Goal: Find specific page/section: Find specific page/section

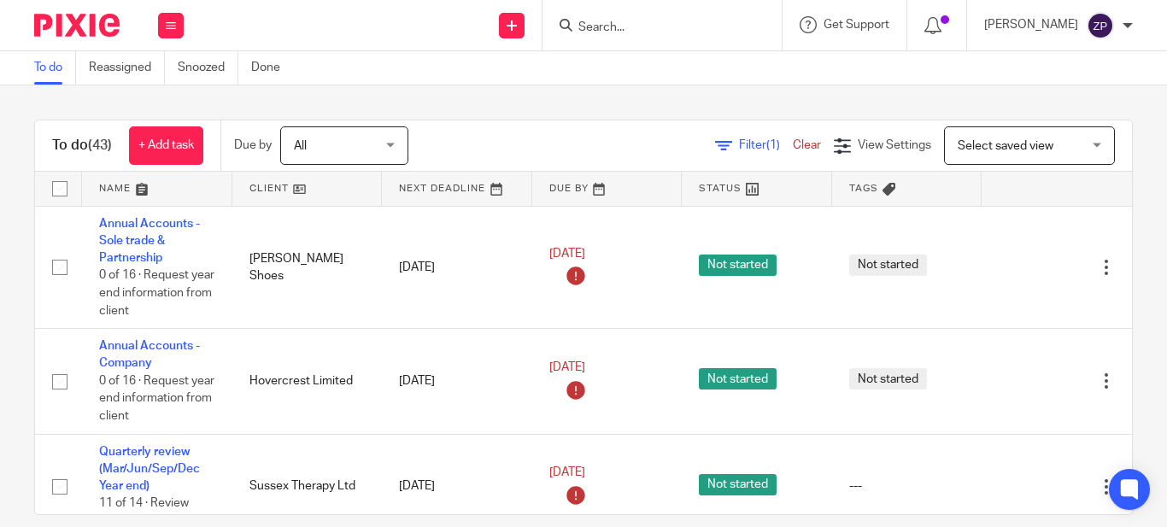
click at [676, 32] on input "Search" at bounding box center [654, 28] width 154 height 15
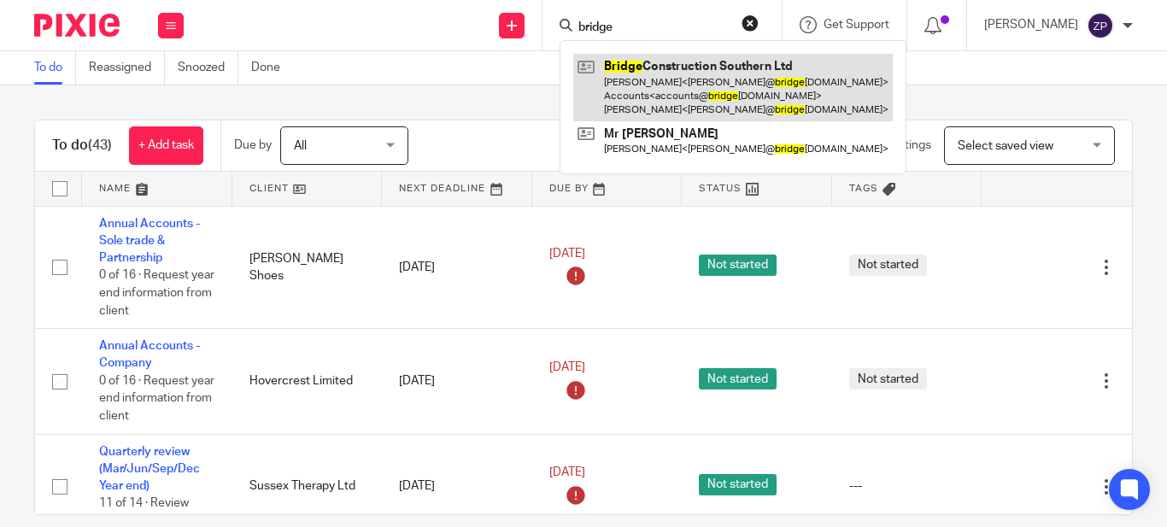
type input "bridge"
click at [683, 65] on link at bounding box center [733, 87] width 320 height 67
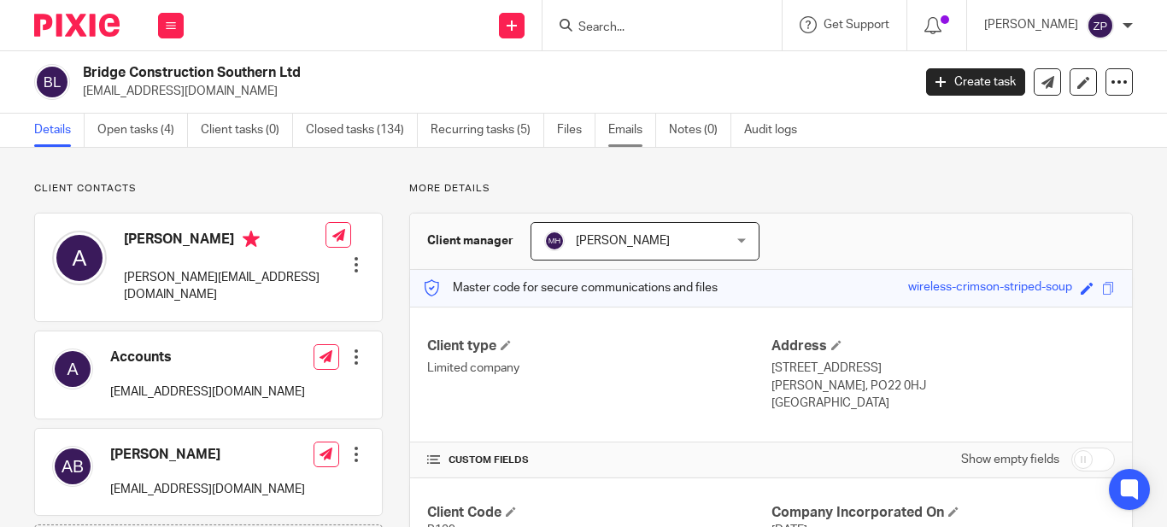
click at [619, 138] on link "Emails" at bounding box center [632, 130] width 48 height 33
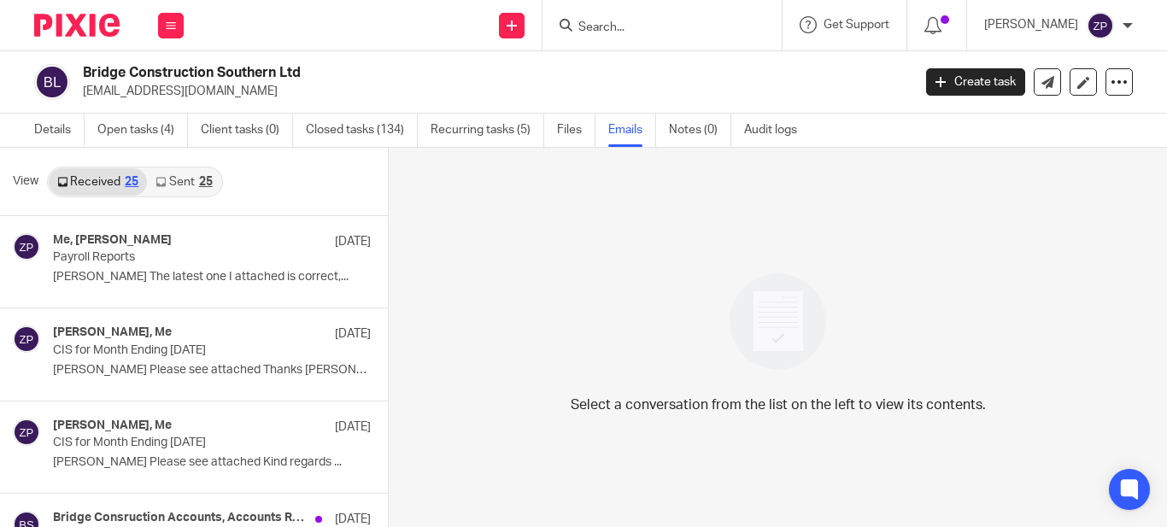
click at [202, 176] on div "25" at bounding box center [206, 182] width 14 height 12
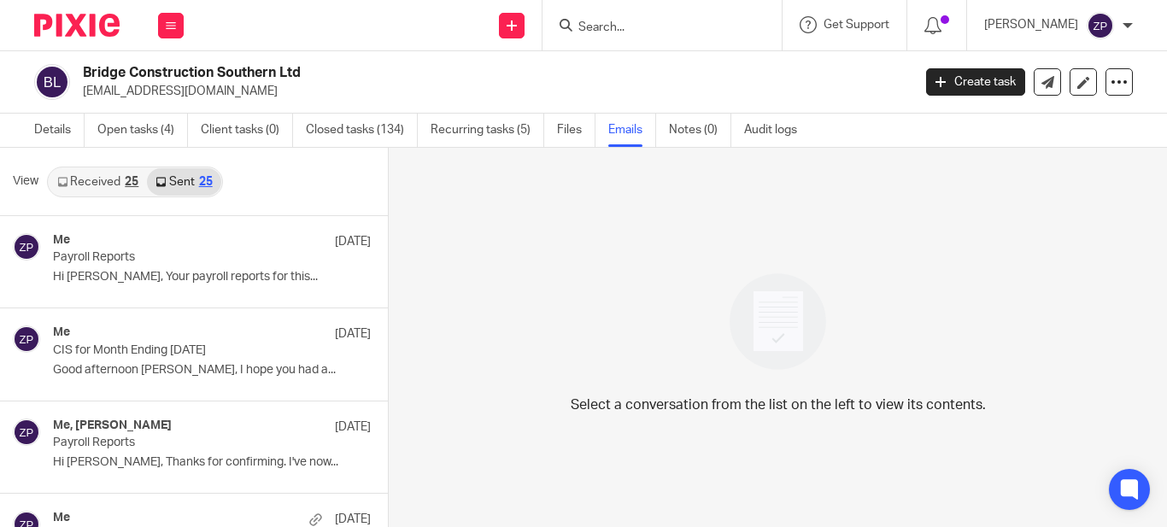
scroll to position [3, 0]
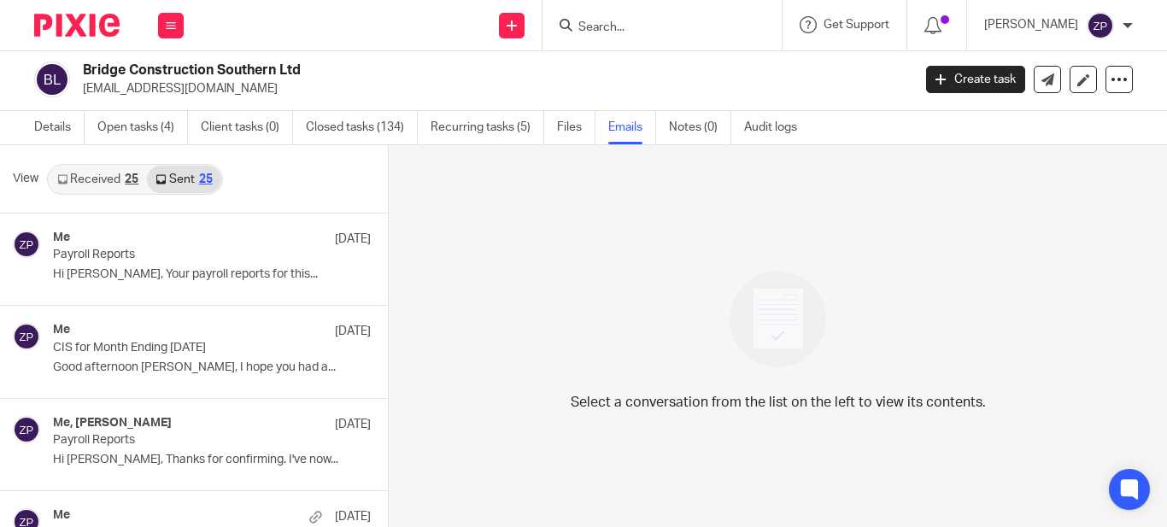
click at [91, 29] on img at bounding box center [76, 25] width 85 height 23
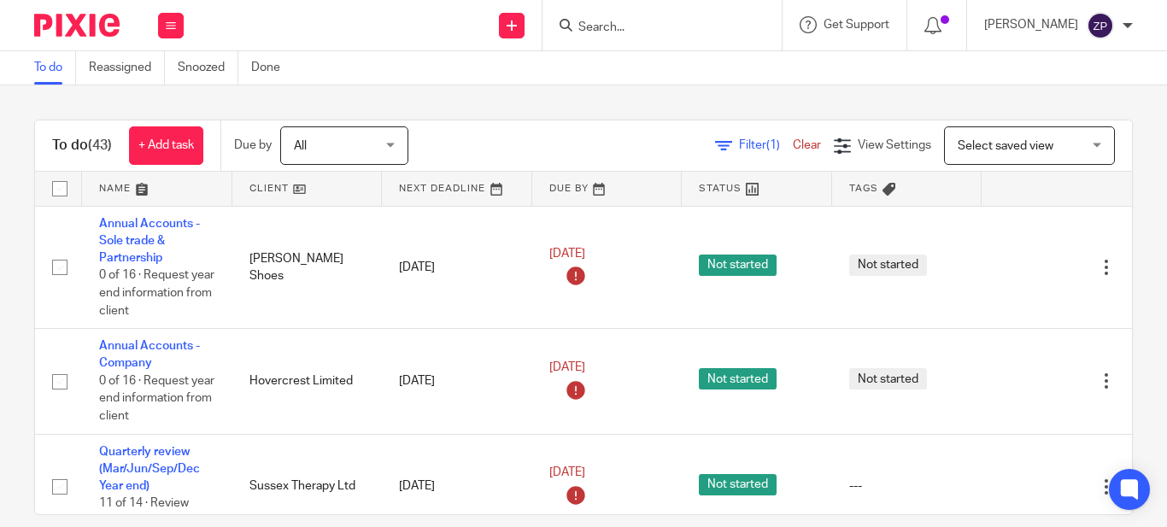
click at [511, 161] on div "Filter (1) Clear View Settings View Settings (1) Filters Clear Save Manage save…" at bounding box center [785, 145] width 694 height 38
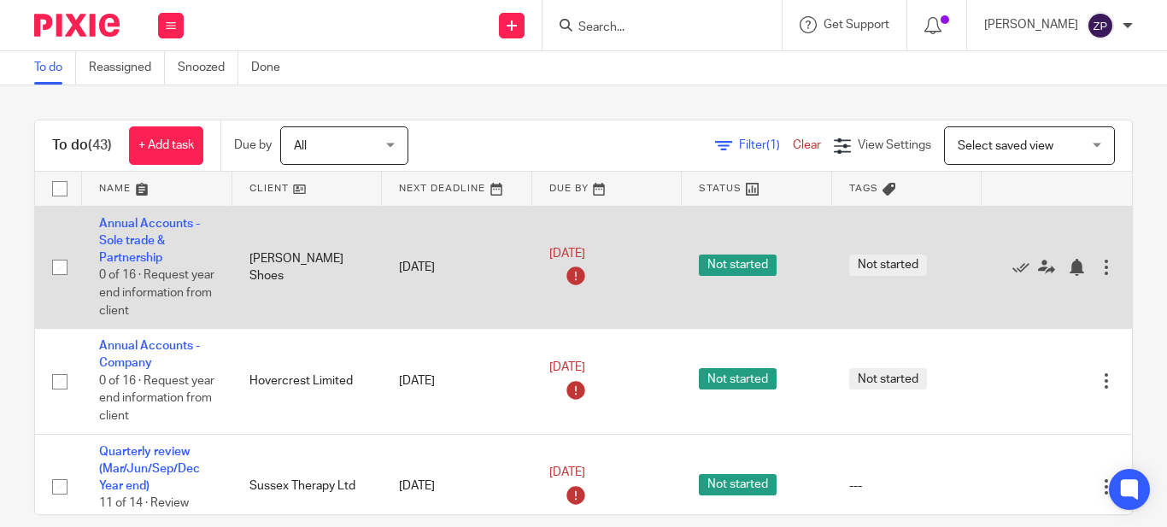
scroll to position [85, 0]
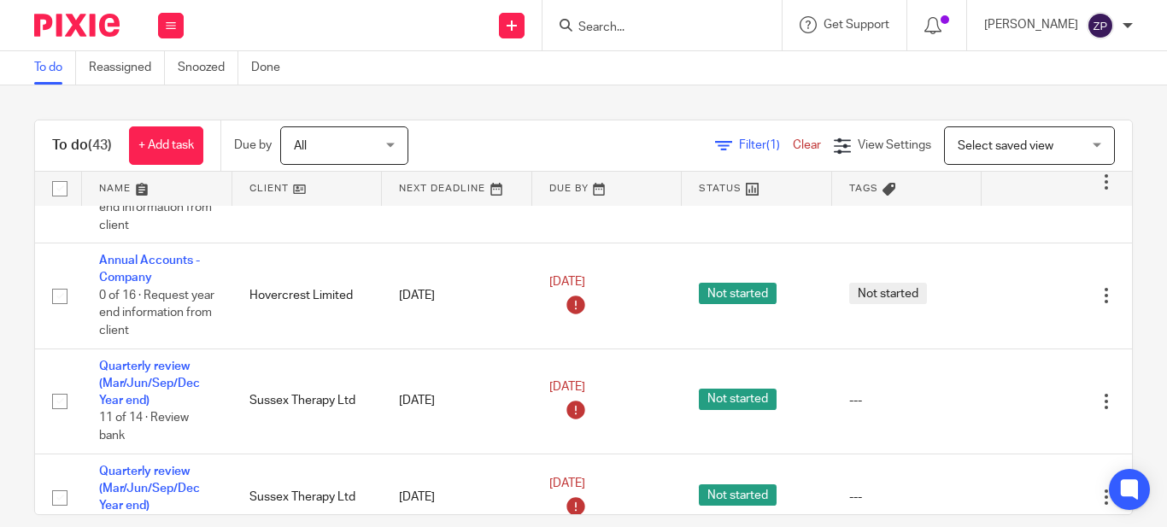
click at [751, 92] on div "To do (43) + Add task Due by All All Today Tomorrow This week Next week This mo…" at bounding box center [583, 306] width 1167 height 442
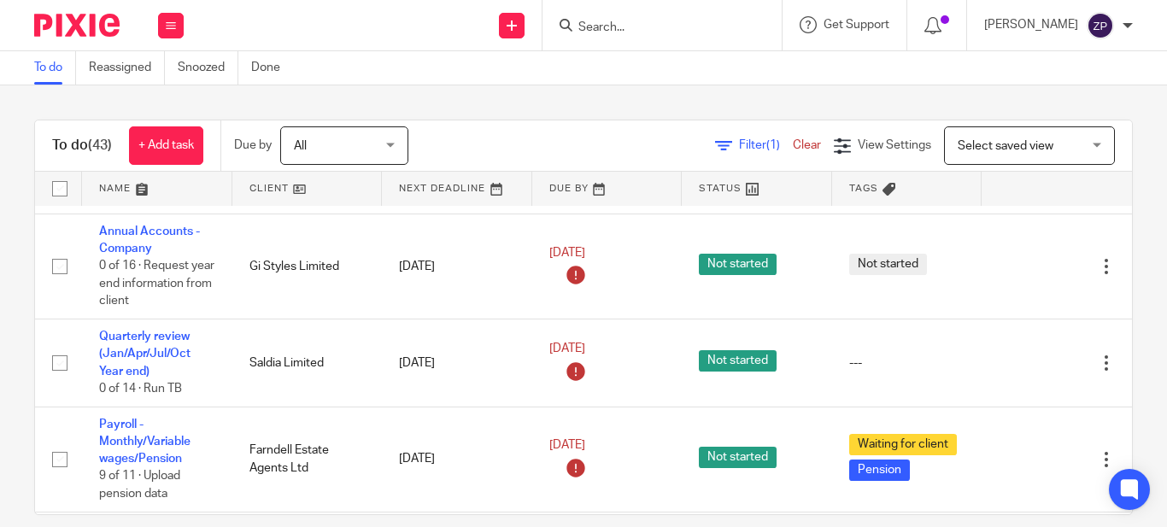
scroll to position [2097, 0]
